Goal: Task Accomplishment & Management: Complete application form

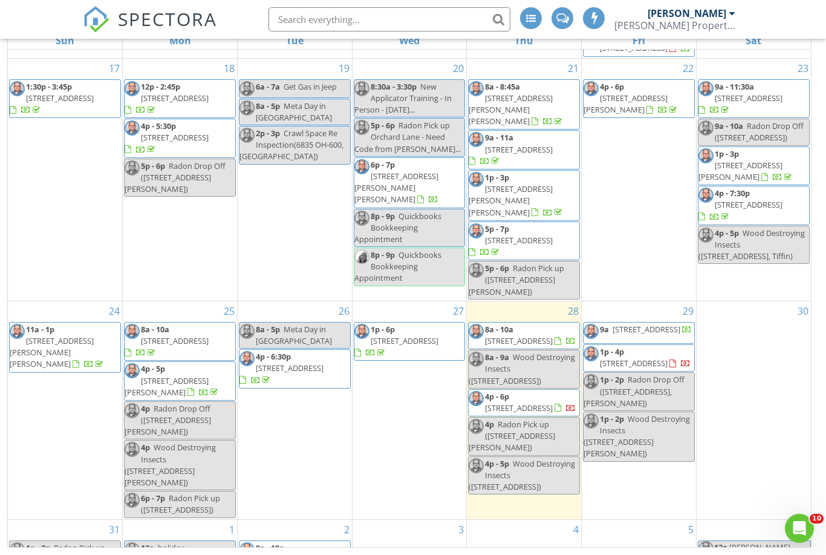
click at [825, 402] on div "New Calendar View Aug 10 – Sep 6, 2025 today list day week cal wk 4 wk month Su…" at bounding box center [413, 252] width 826 height 604
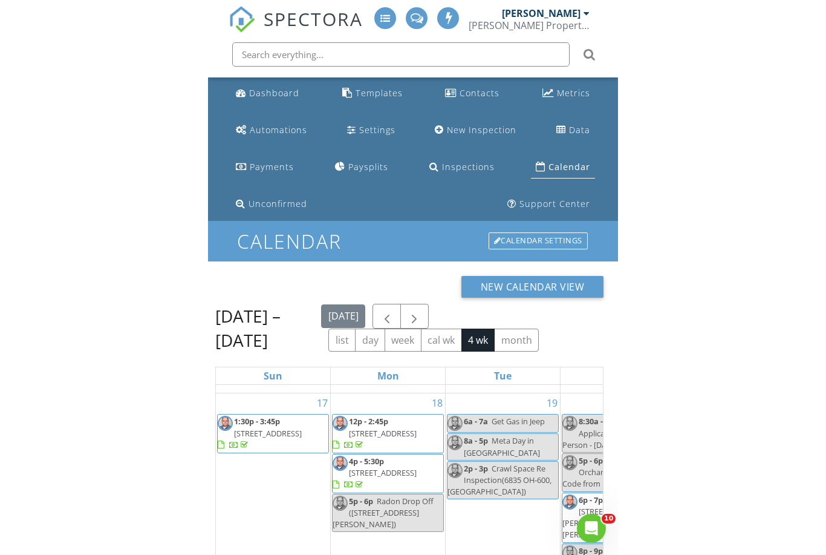
scroll to position [236, 0]
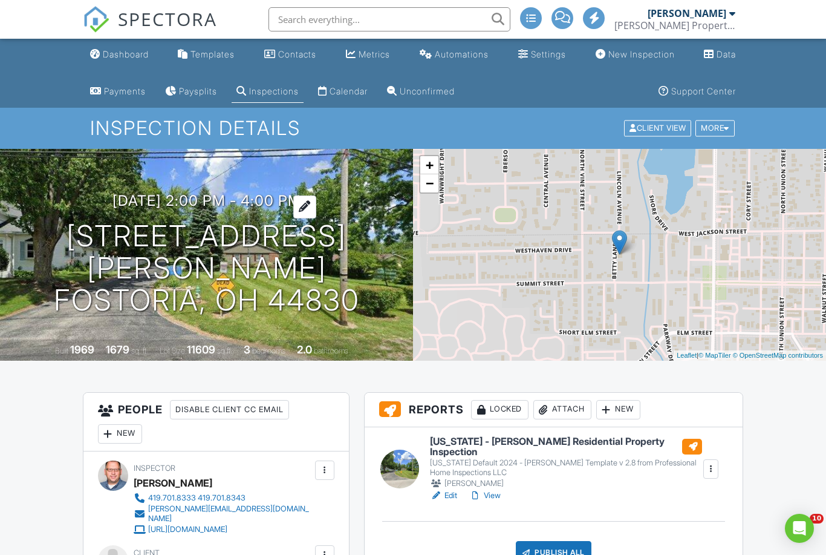
click at [301, 208] on h3 "09/02/2025 2:00 pm - 4:00 pm" at bounding box center [206, 200] width 189 height 16
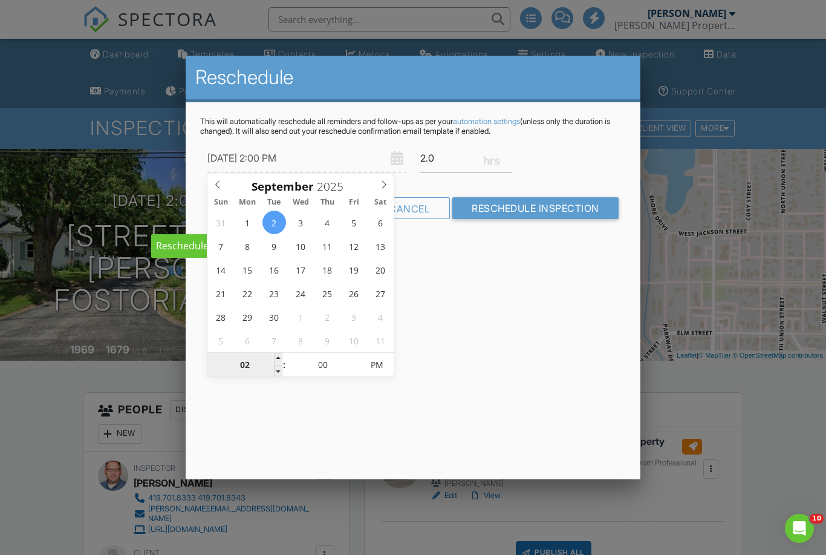
click at [247, 370] on input "02" at bounding box center [244, 365] width 74 height 24
type input "03"
type input "09/02/2025 3:00 PM"
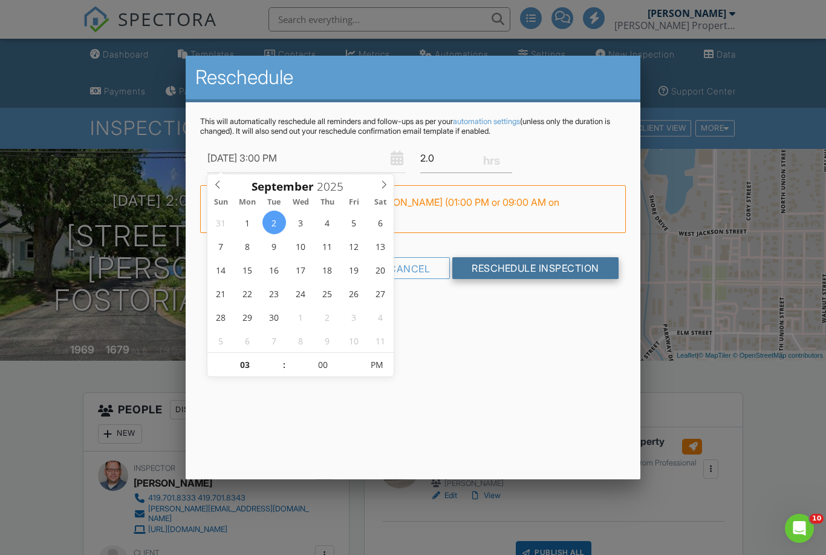
click at [541, 268] on input "Reschedule Inspection" at bounding box center [535, 268] width 166 height 22
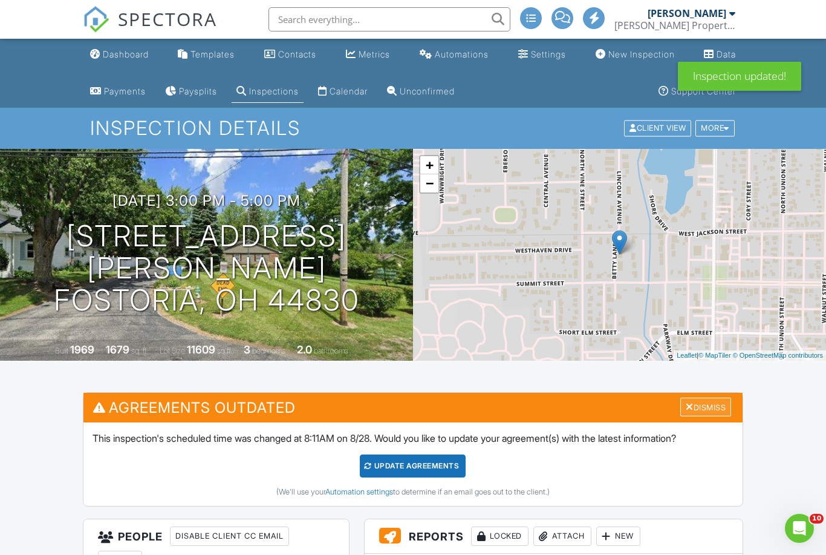
click at [702, 405] on div "Dismiss" at bounding box center [705, 406] width 51 height 19
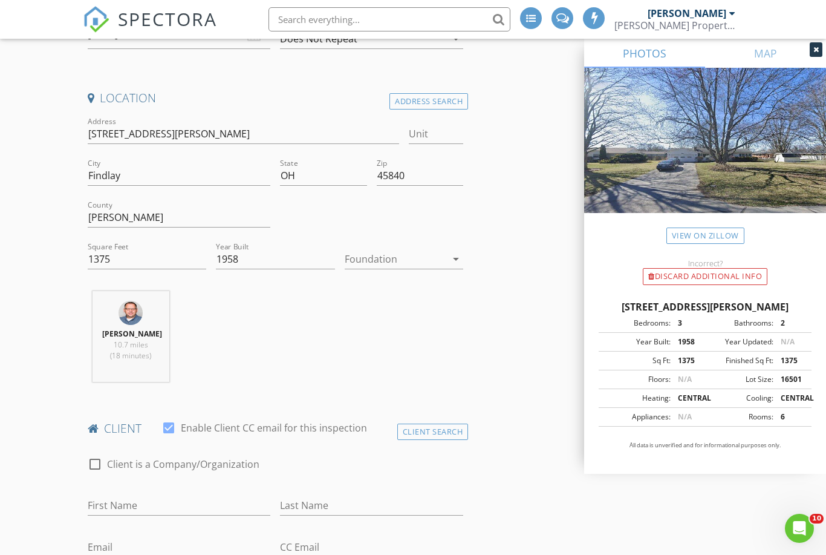
scroll to position [276, 0]
click at [386, 258] on div at bounding box center [396, 259] width 102 height 19
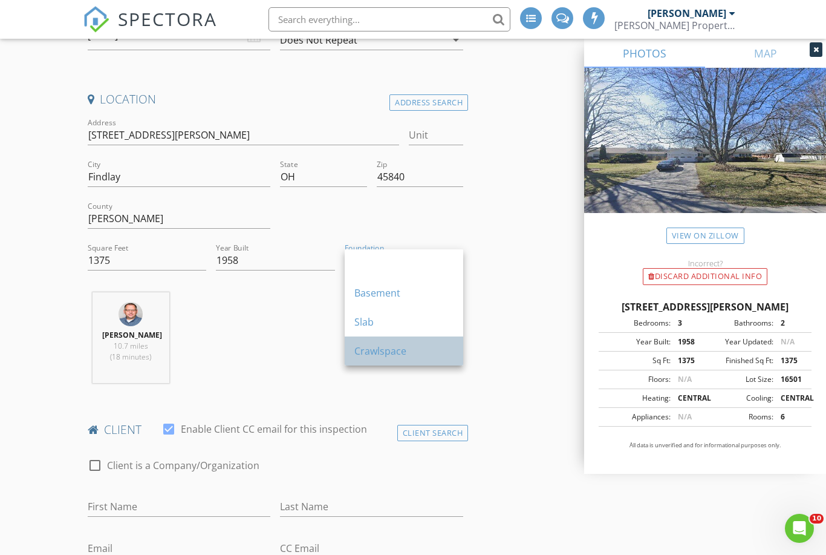
click at [393, 352] on div "Crawlspace" at bounding box center [403, 351] width 99 height 15
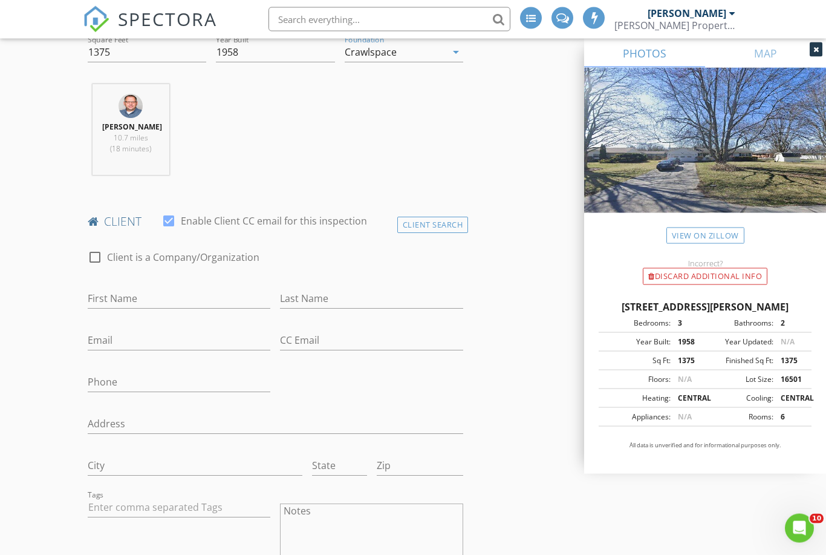
scroll to position [484, 0]
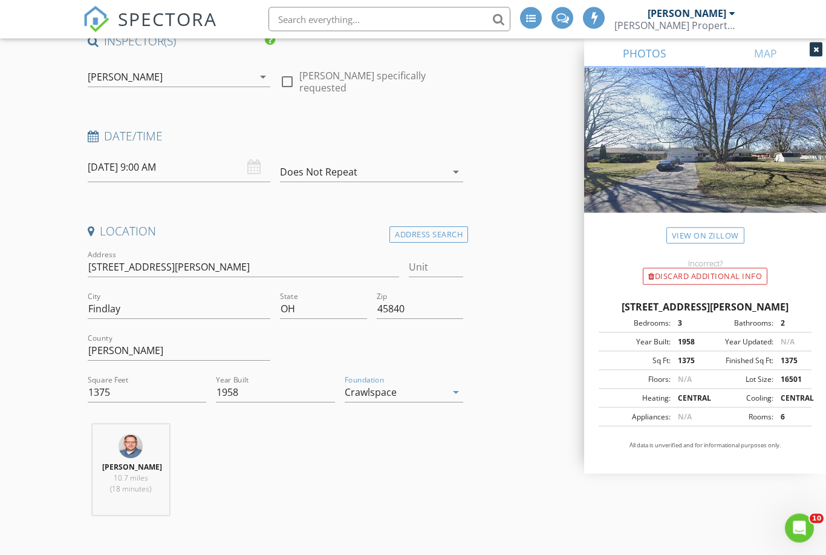
click at [192, 166] on input "[DATE] 9:00 AM" at bounding box center [179, 168] width 183 height 30
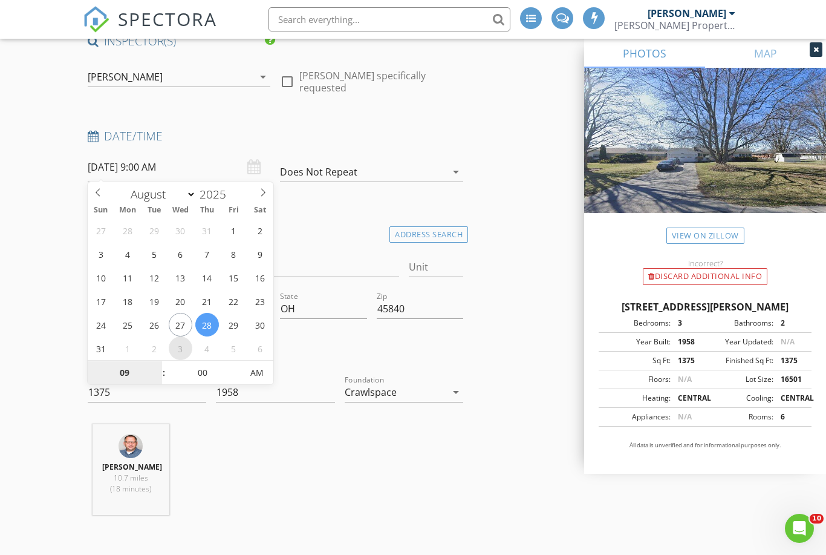
type input "[DATE] 9:00 AM"
select select "8"
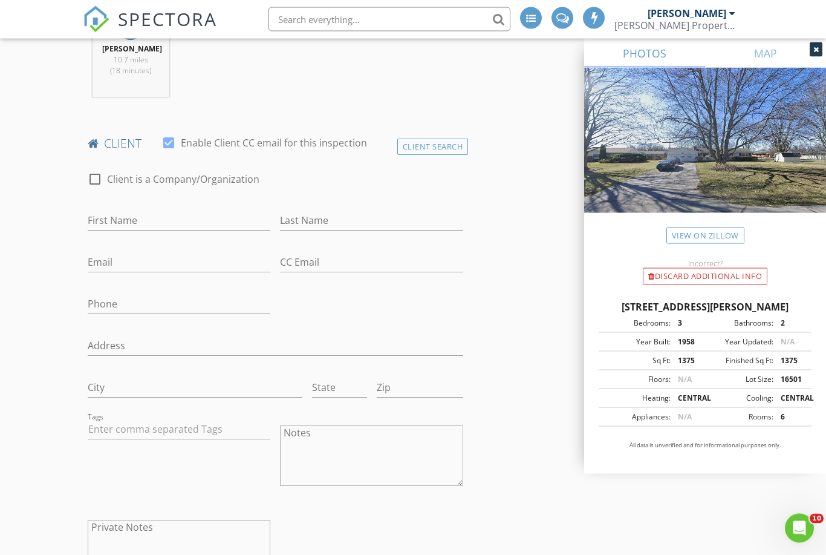
scroll to position [562, 0]
click at [162, 227] on input "First Name" at bounding box center [179, 221] width 183 height 20
paste input "[PERSON_NAME]"
type input "[PERSON_NAME]"
click at [331, 216] on input "Last Name" at bounding box center [371, 221] width 183 height 20
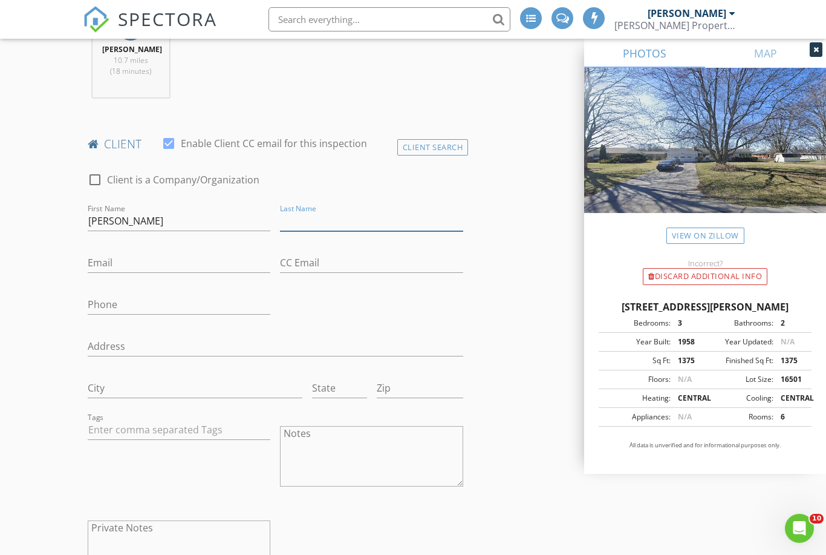
paste input "[PERSON_NAME]"
click at [314, 224] on input "[PERSON_NAME]" at bounding box center [371, 221] width 183 height 20
type input "[PERSON_NAME]"
click at [183, 295] on input "Phone" at bounding box center [179, 305] width 183 height 20
paste input "[PHONE_NUMBER]"
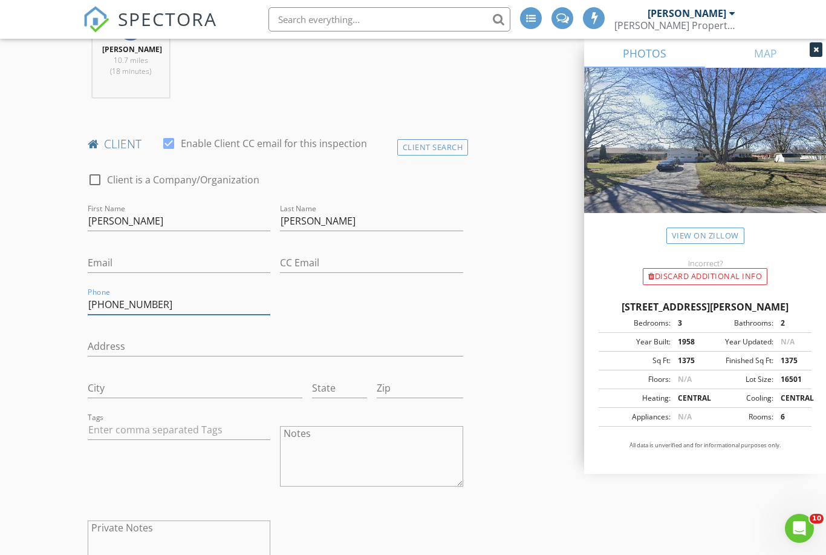
type input "[PHONE_NUMBER]"
click at [162, 261] on input "Email" at bounding box center [179, 263] width 183 height 20
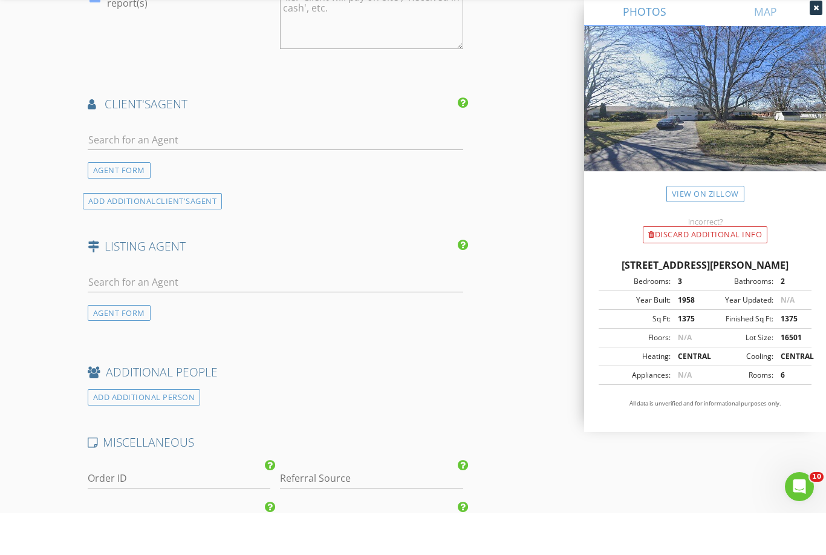
scroll to position [2192, 0]
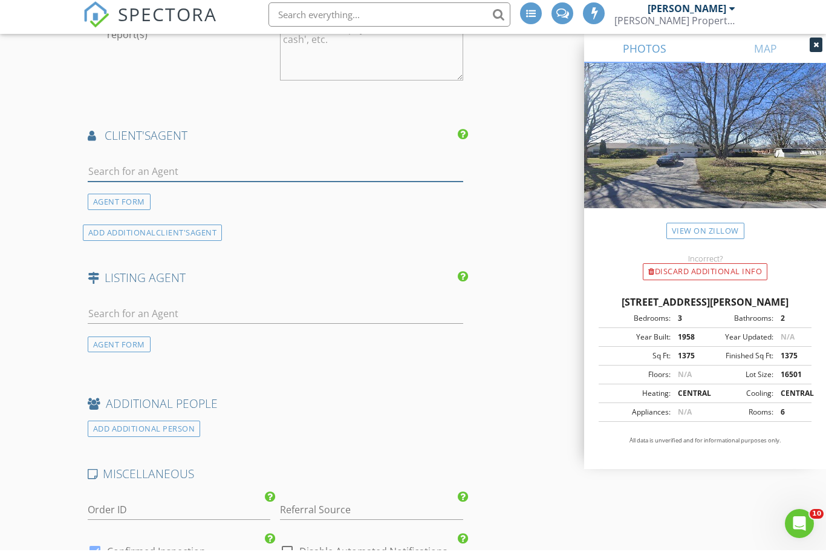
click at [265, 166] on input "text" at bounding box center [276, 176] width 376 height 20
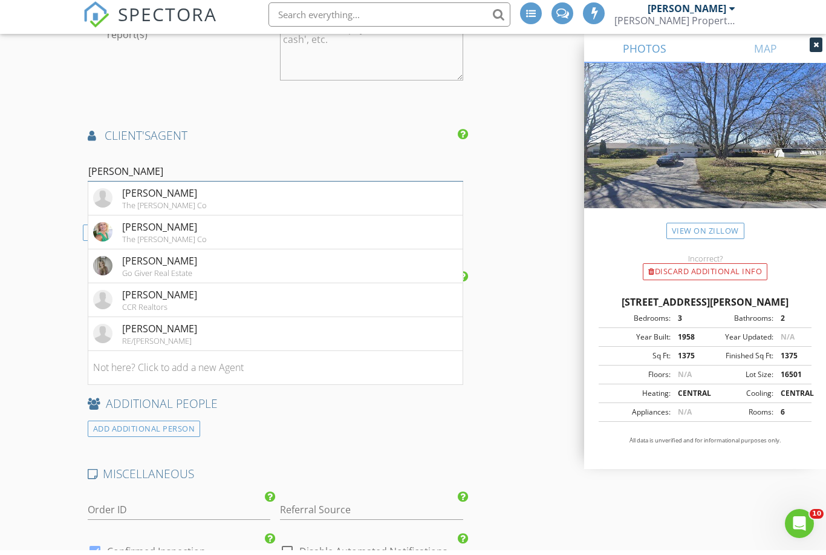
scroll to position [2197, 0]
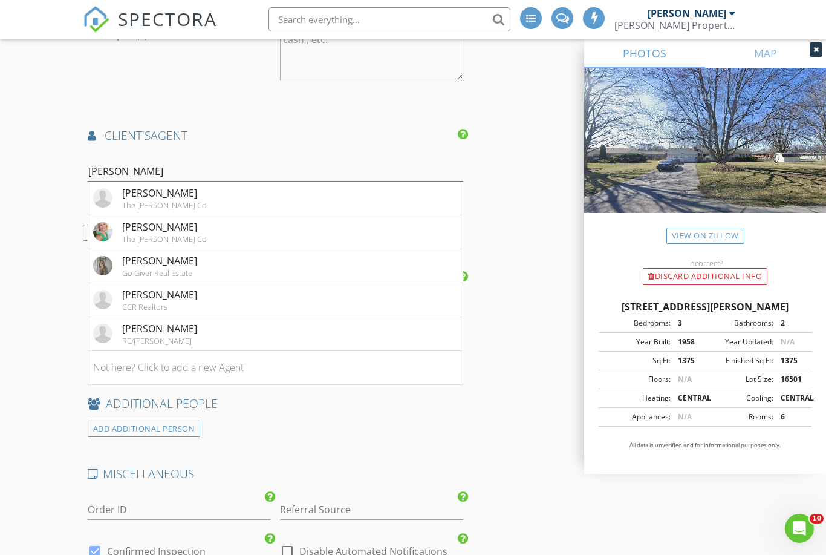
type input "[PERSON_NAME]"
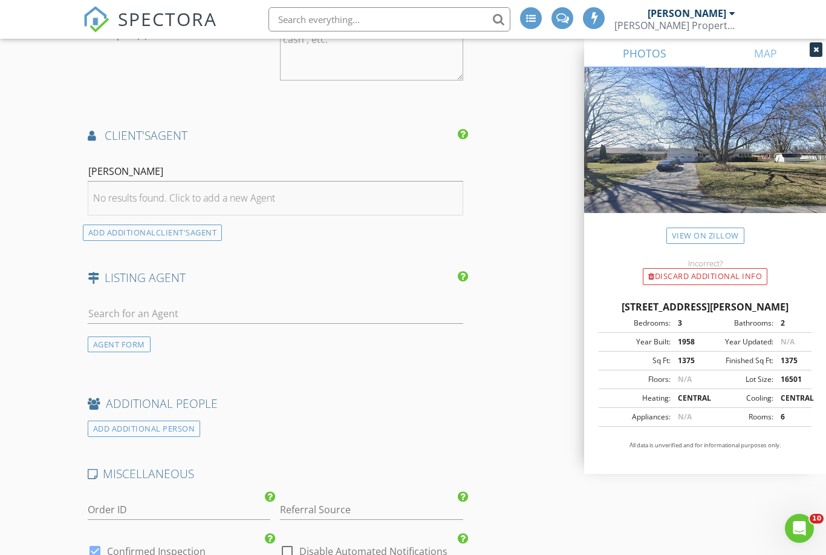
click at [267, 192] on div "No results found. Click to add a new Agent" at bounding box center [184, 198] width 182 height 15
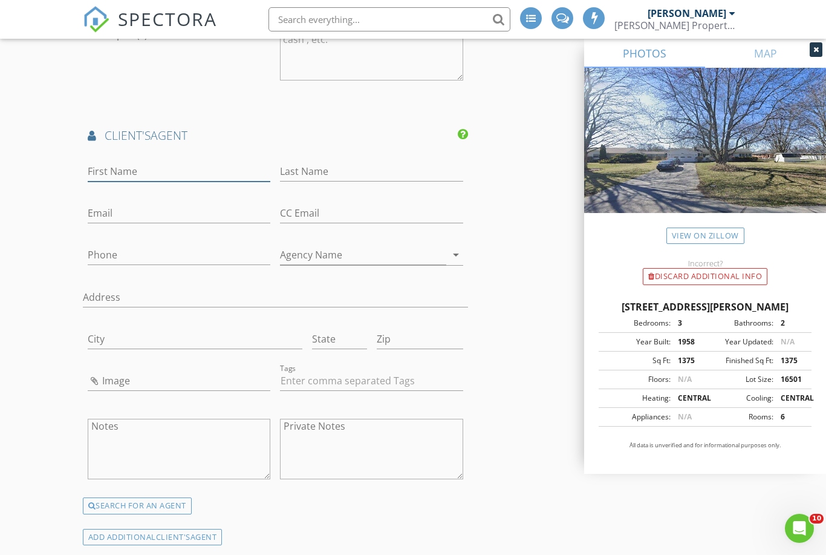
click at [192, 167] on input "First Name" at bounding box center [179, 171] width 183 height 20
type input "[PERSON_NAME]"
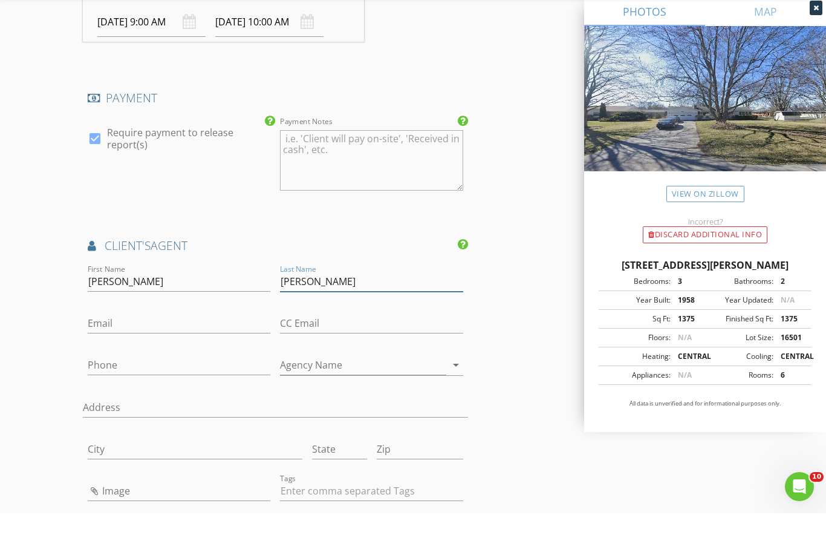
scroll to position [2087, 0]
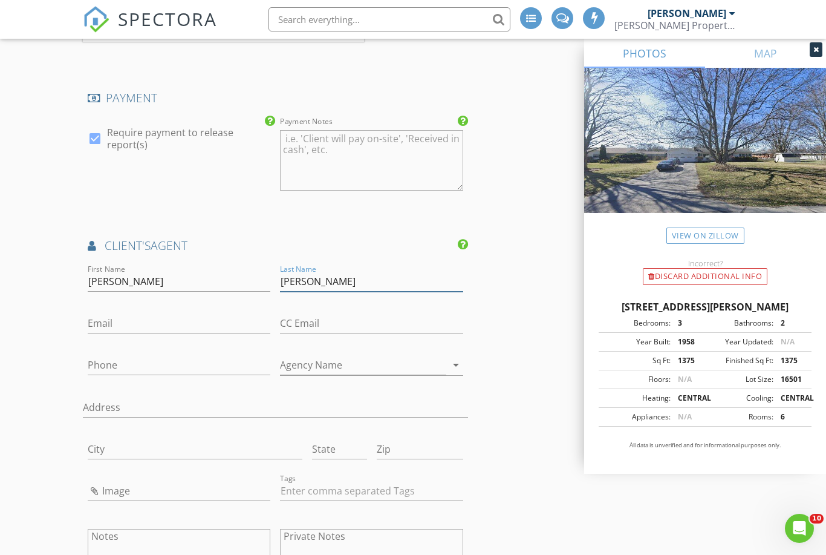
type input "[PERSON_NAME]"
click at [175, 324] on input "Email" at bounding box center [179, 323] width 183 height 20
type input "[EMAIL_ADDRESS][DOMAIN_NAME]"
click at [169, 362] on input "Phone" at bounding box center [179, 365] width 183 height 20
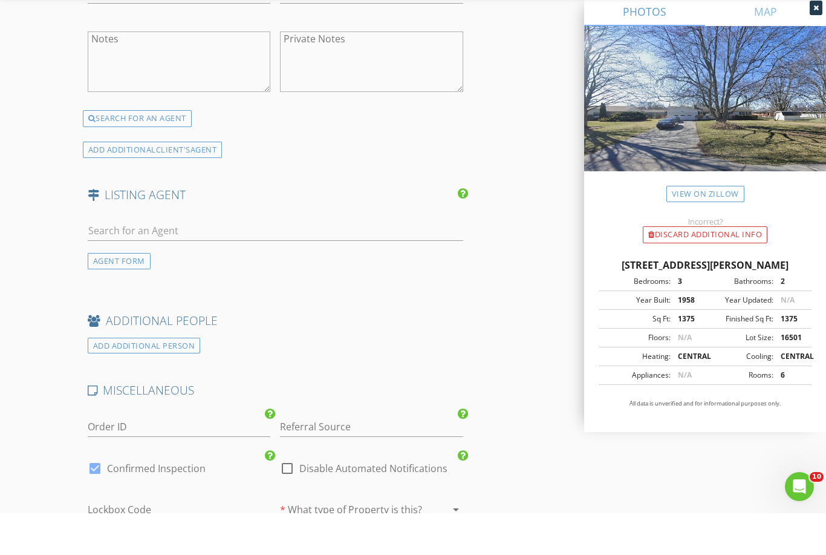
scroll to position [2544, 0]
type input "[PHONE_NUMBER]"
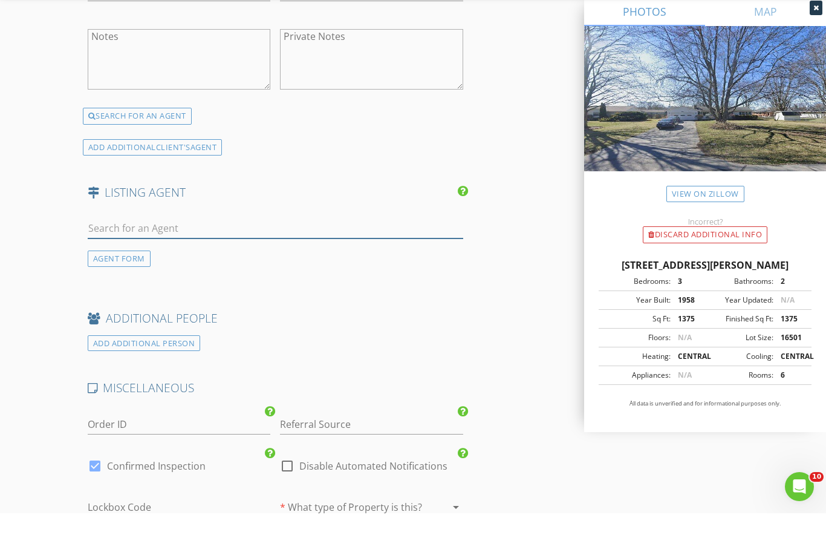
click at [253, 260] on input "text" at bounding box center [276, 270] width 376 height 20
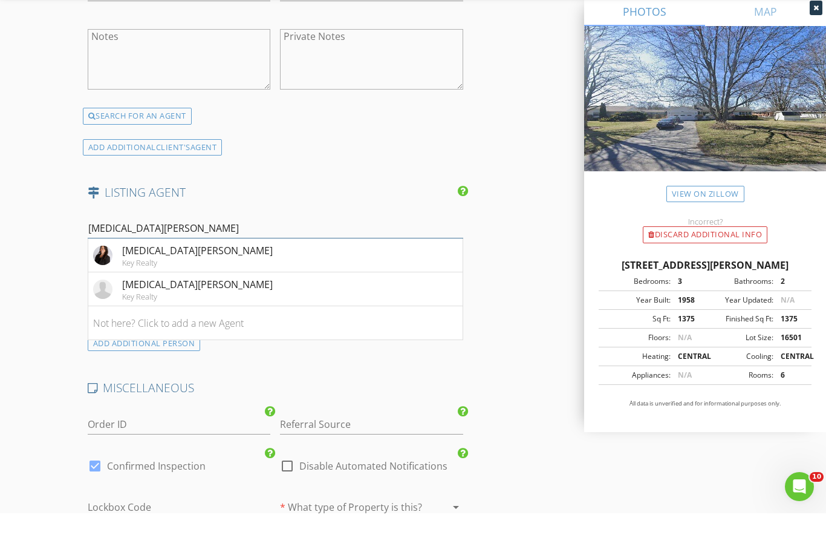
type input "[MEDICAL_DATA][PERSON_NAME]"
click at [209, 280] on li "[MEDICAL_DATA][PERSON_NAME] Key Realty" at bounding box center [275, 297] width 374 height 34
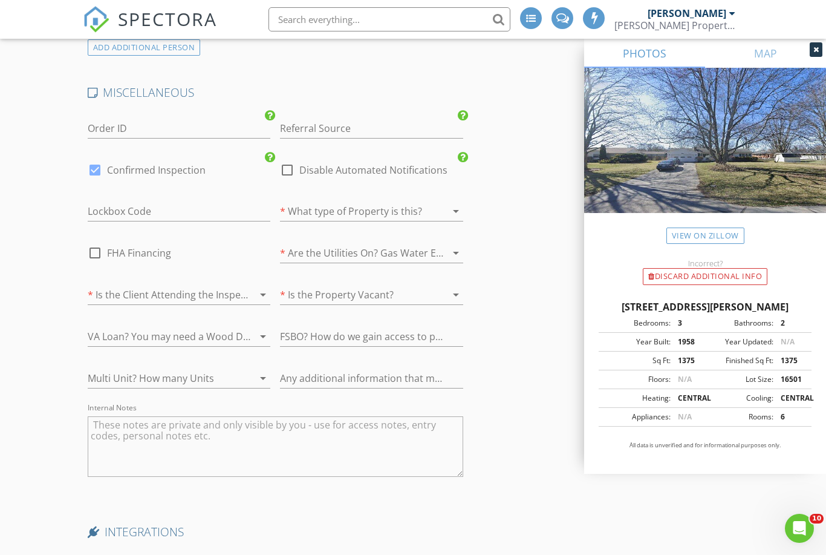
scroll to position [3212, 0]
click at [221, 290] on div at bounding box center [162, 293] width 149 height 19
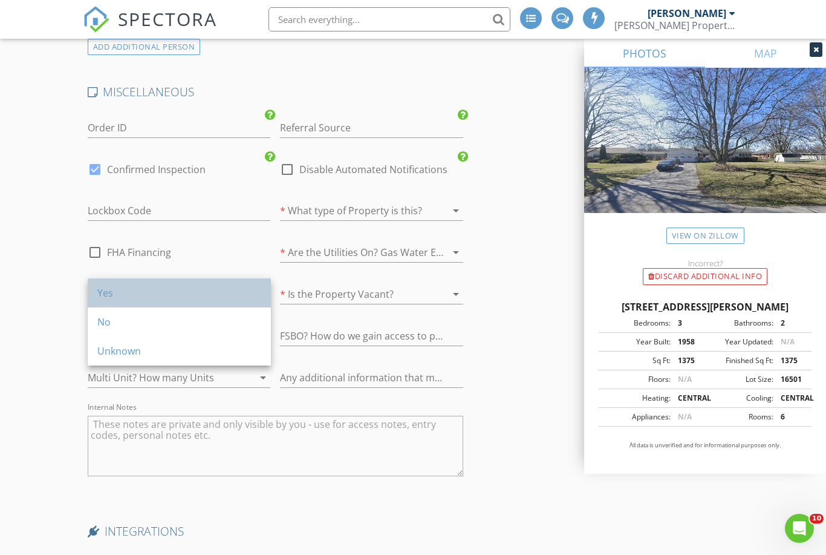
click at [145, 294] on div "Yes" at bounding box center [179, 292] width 164 height 15
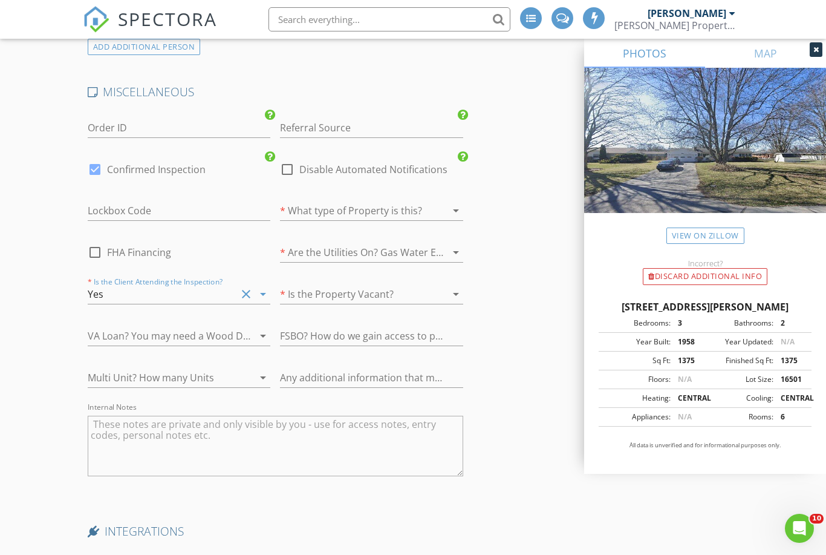
click at [399, 206] on div at bounding box center [354, 210] width 149 height 19
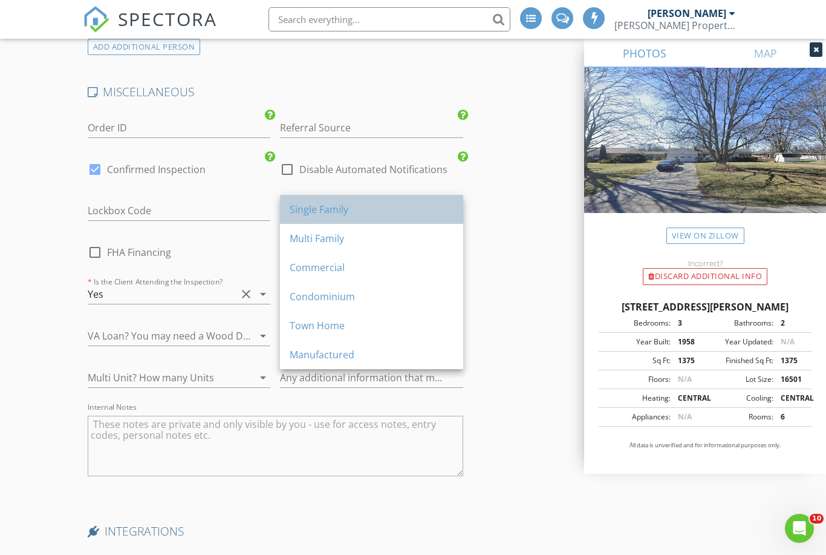
click at [353, 208] on div "Single Family" at bounding box center [372, 209] width 164 height 15
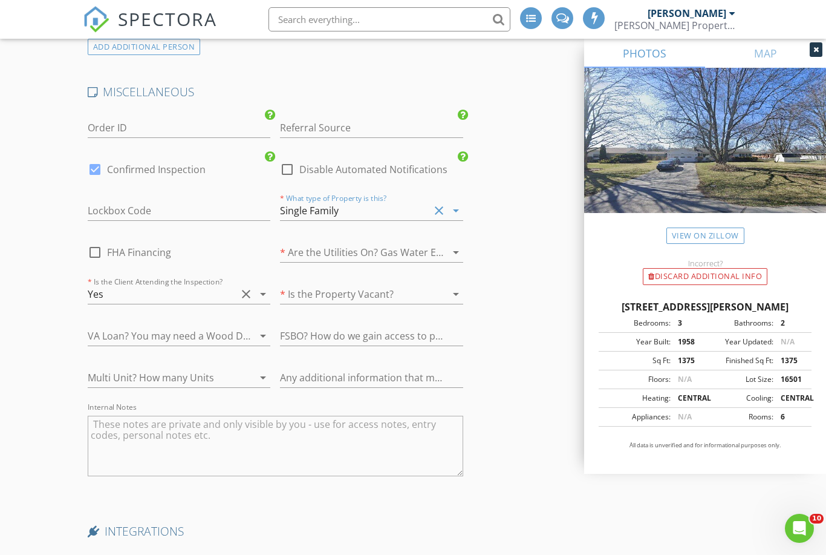
click at [378, 253] on div at bounding box center [354, 252] width 149 height 19
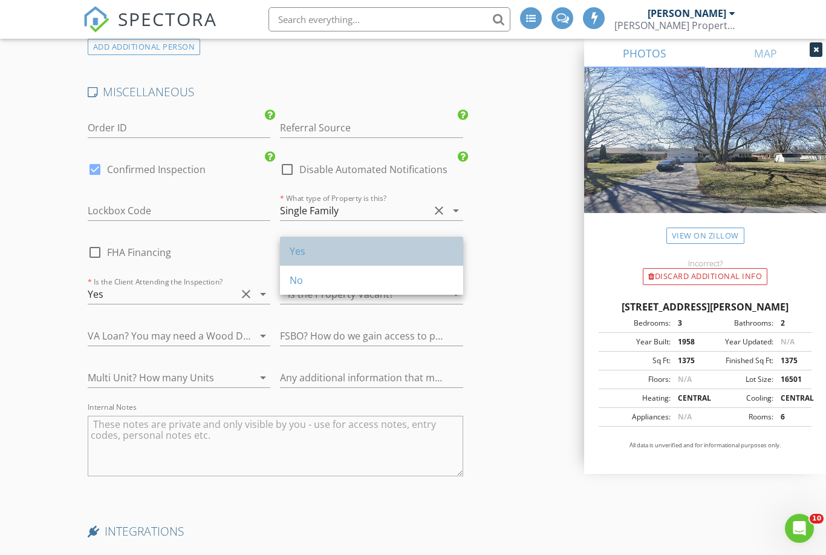
click at [323, 250] on div "Yes" at bounding box center [372, 251] width 164 height 15
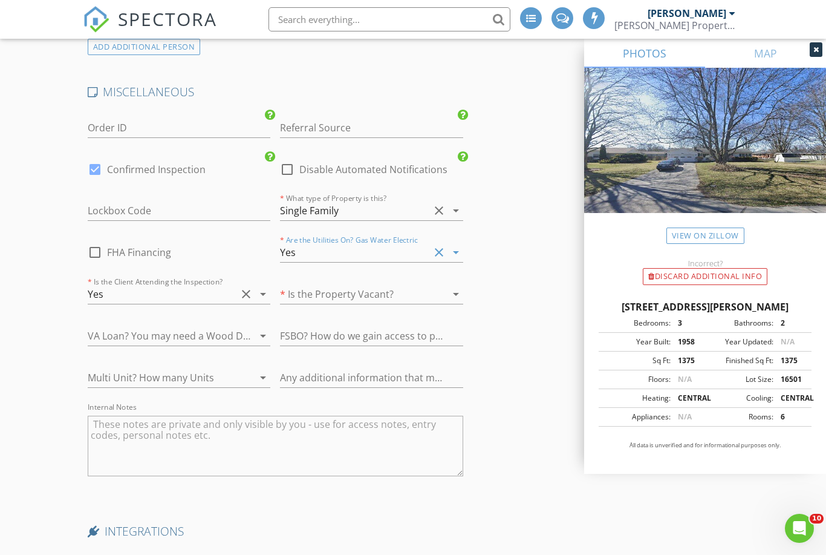
click at [363, 293] on div at bounding box center [354, 293] width 149 height 19
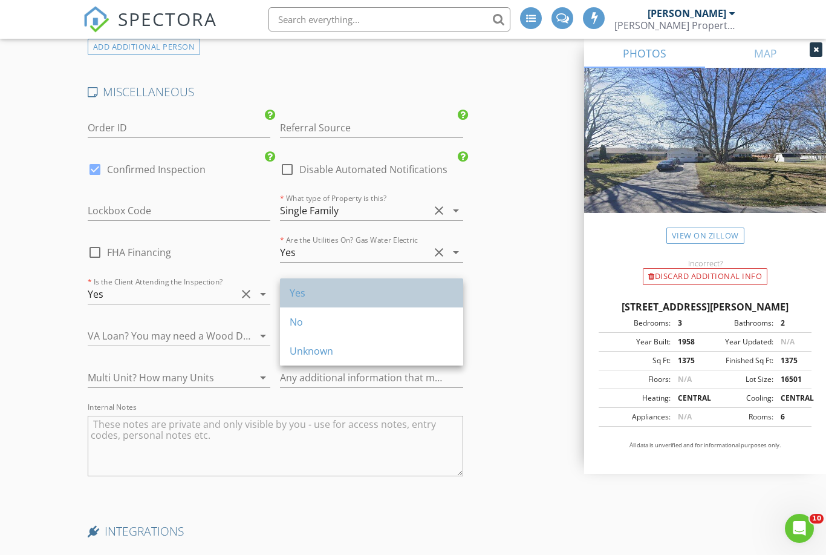
click at [308, 292] on div "Yes" at bounding box center [372, 292] width 164 height 15
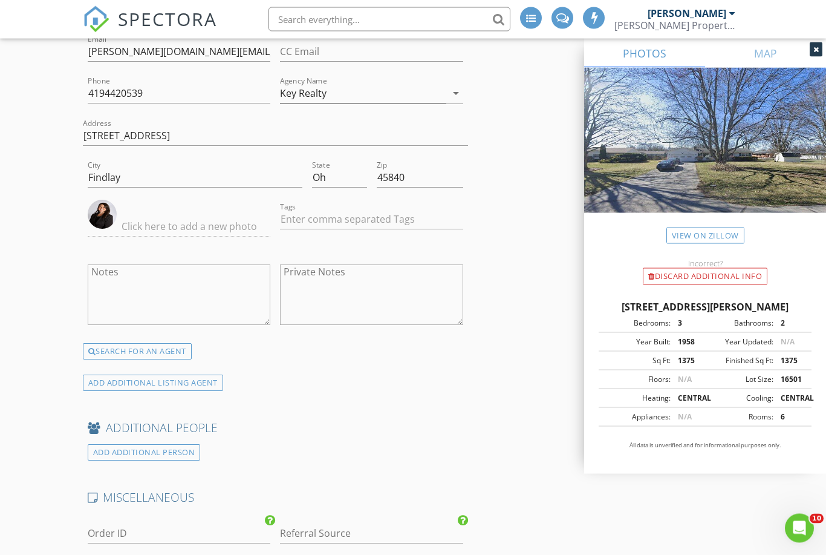
scroll to position [3223, 0]
